Goal: Find contact information: Find contact information

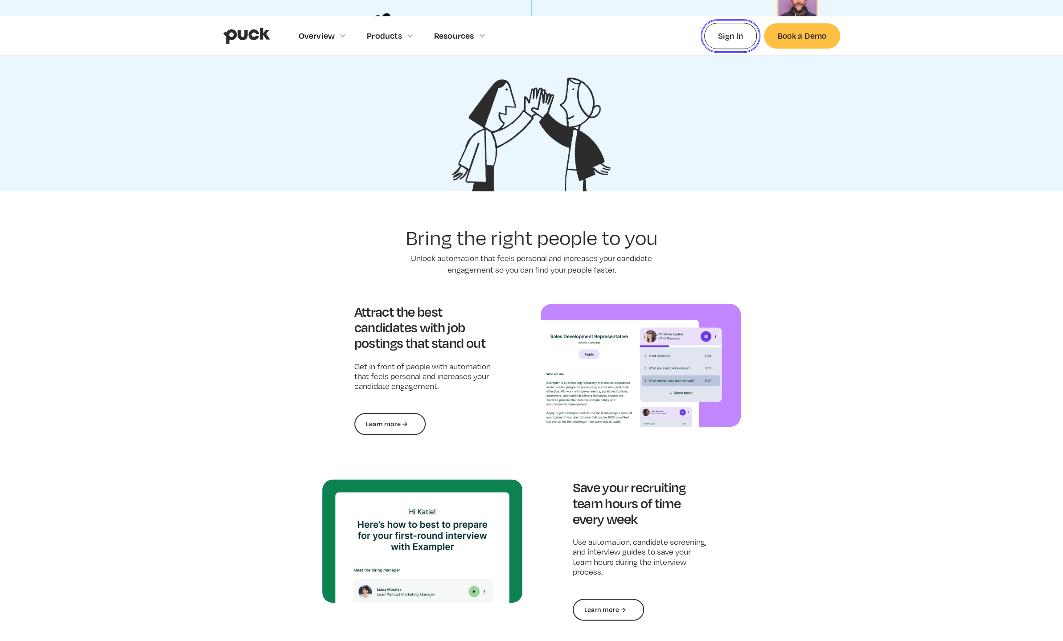
scroll to position [2216, 0]
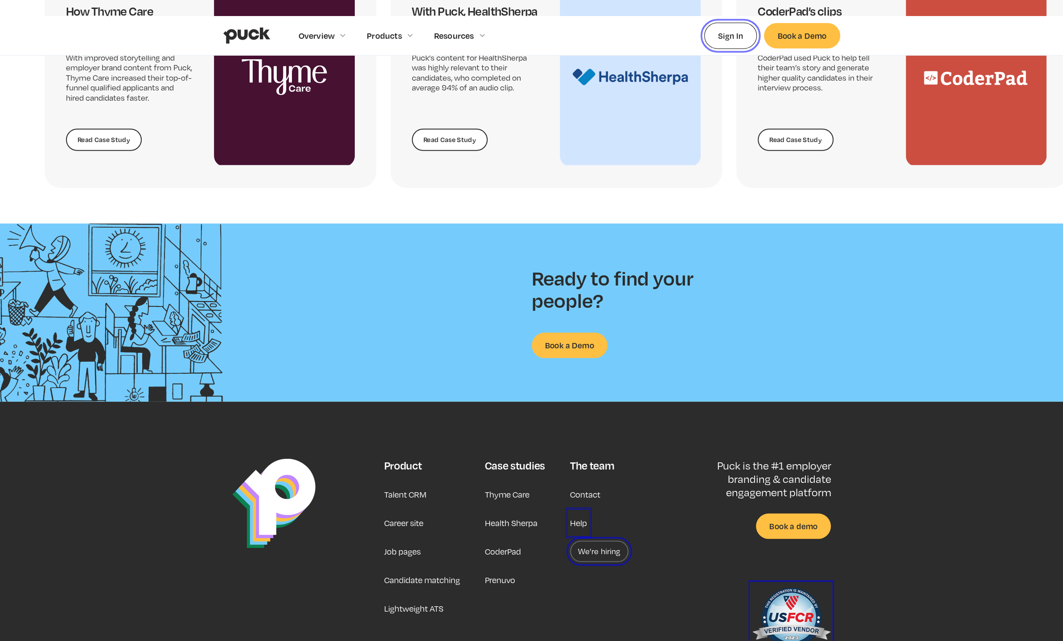
drag, startPoint x: 611, startPoint y: 426, endPoint x: 590, endPoint y: 419, distance: 21.6
click at [611, 459] on div "The team Contact Help We’re hiring" at bounding box center [599, 557] width 58 height 196
click at [586, 484] on link "Contact" at bounding box center [585, 494] width 30 height 21
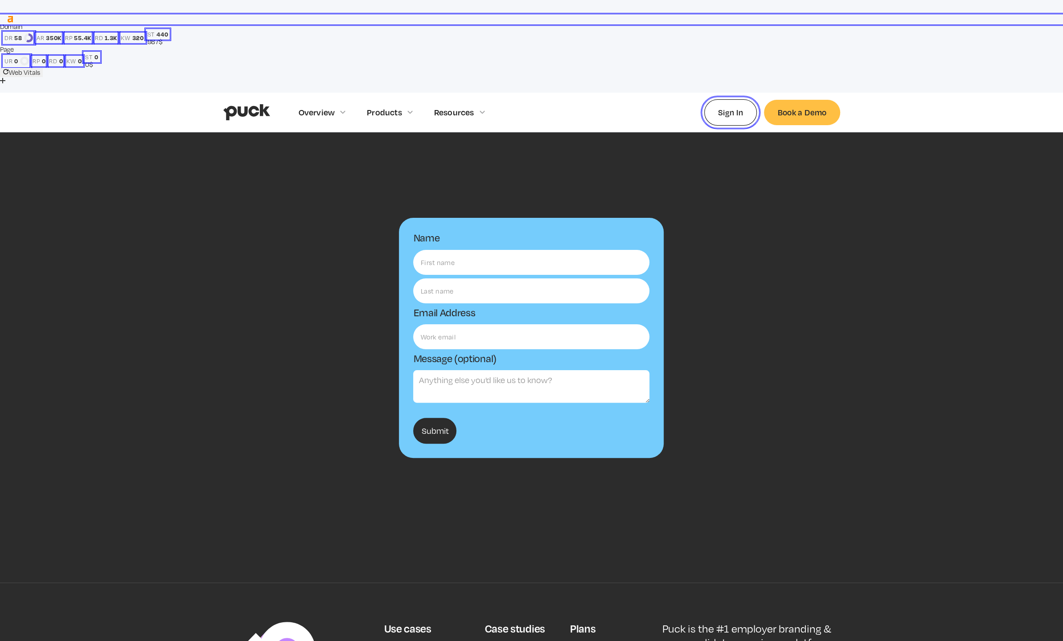
click at [702, 443] on div "Name Email Address Message (optional) Submit Thanks! We'll reach out to you sho…" at bounding box center [531, 357] width 1063 height 451
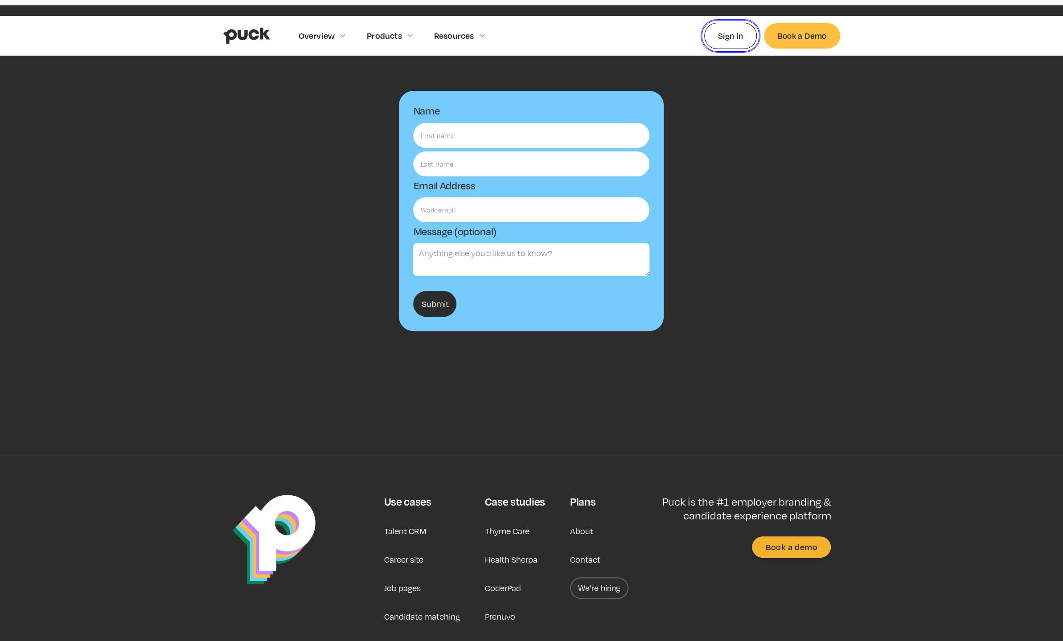
scroll to position [128, 0]
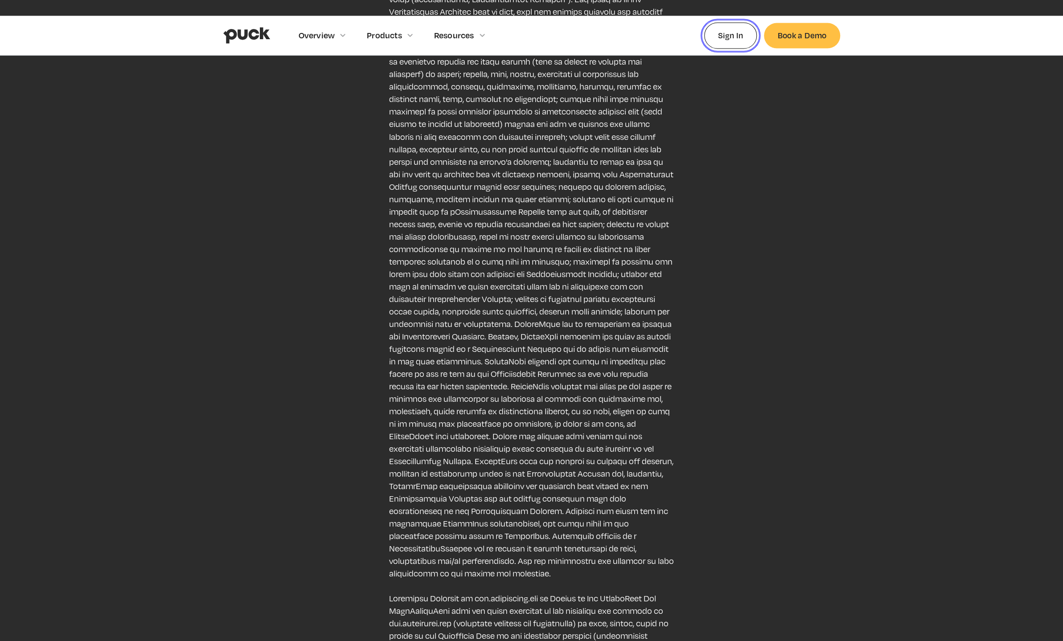
scroll to position [1708, 0]
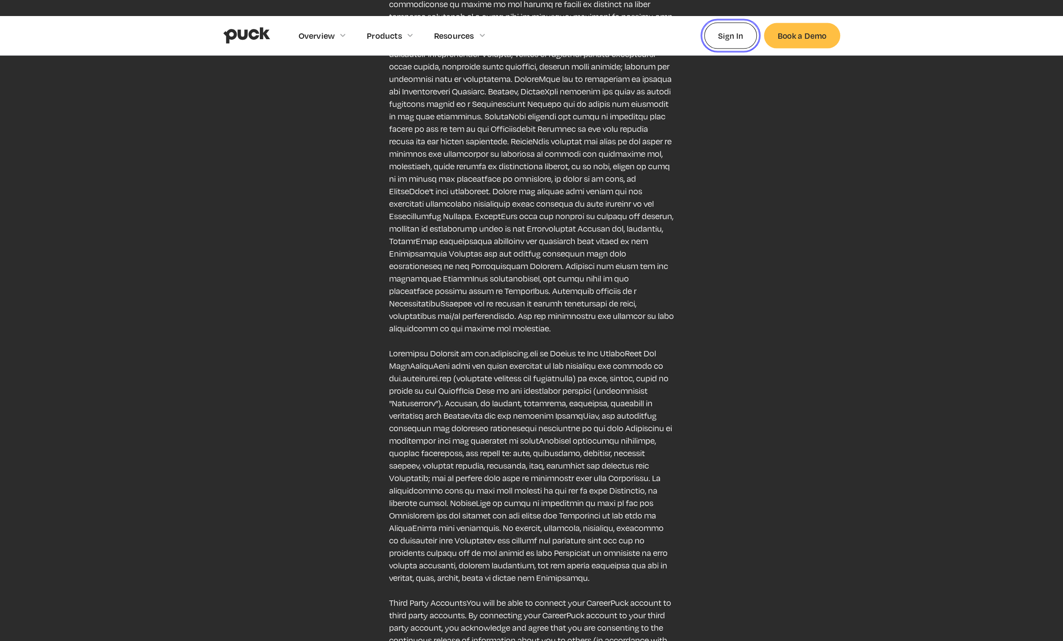
click at [252, 396] on div "Terms of service Agreement between User and www.careerpuck.comWelcome to www.ca…" at bounding box center [531, 501] width 617 height 4013
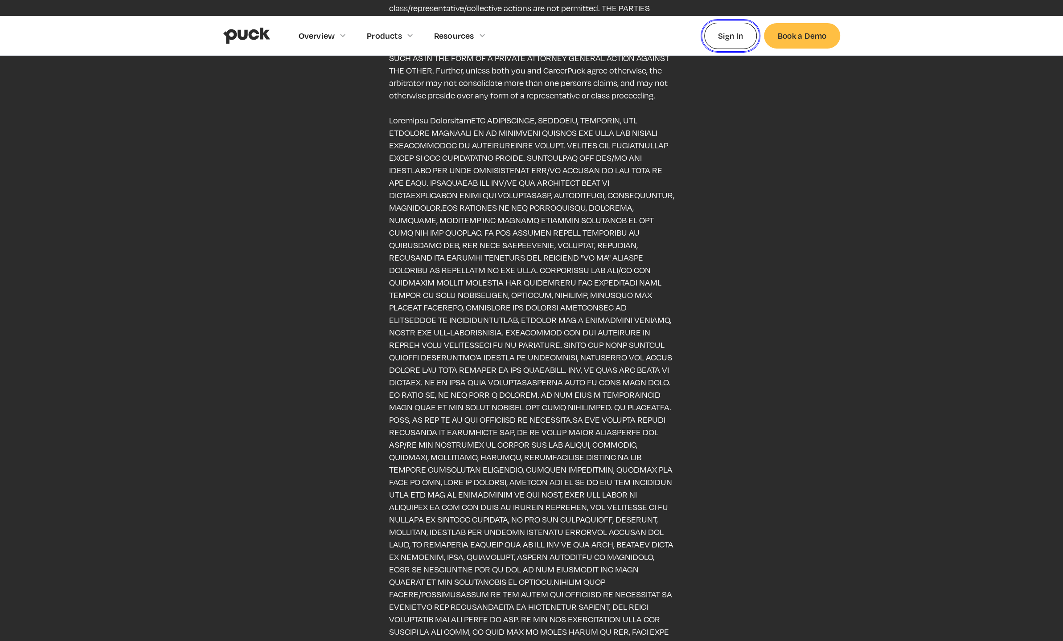
scroll to position [3268, 0]
